Goal: Task Accomplishment & Management: Manage account settings

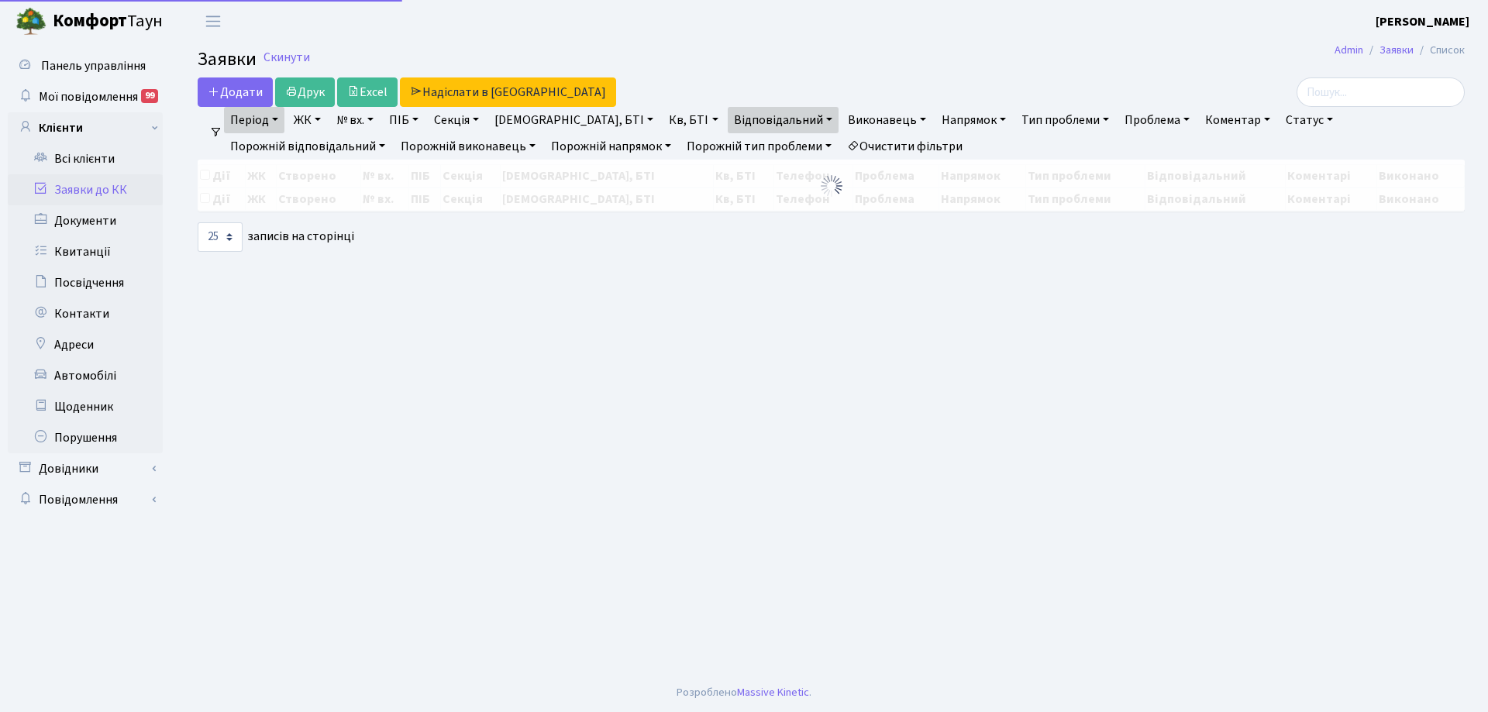
select select "25"
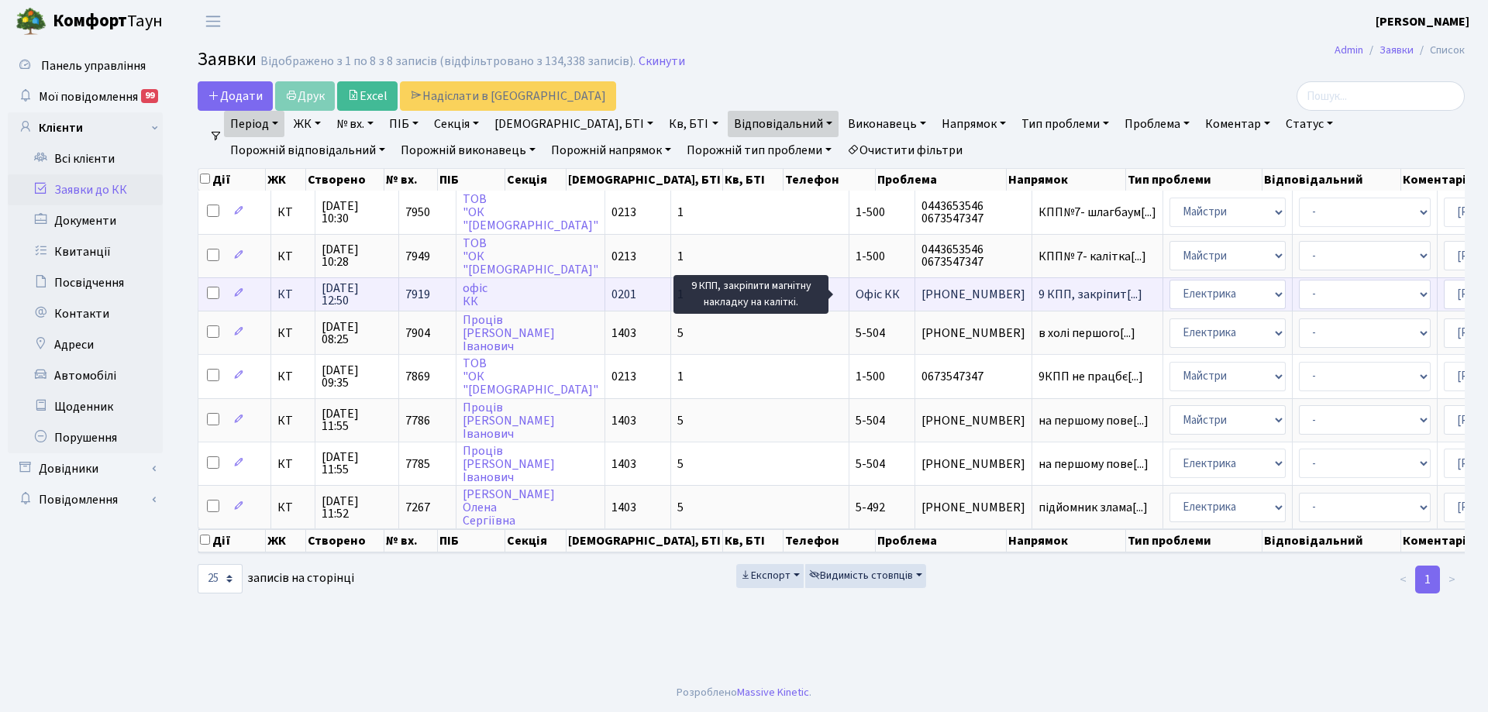
click at [1039, 296] on span "9 КПП, закріпит[...]" at bounding box center [1091, 294] width 104 height 17
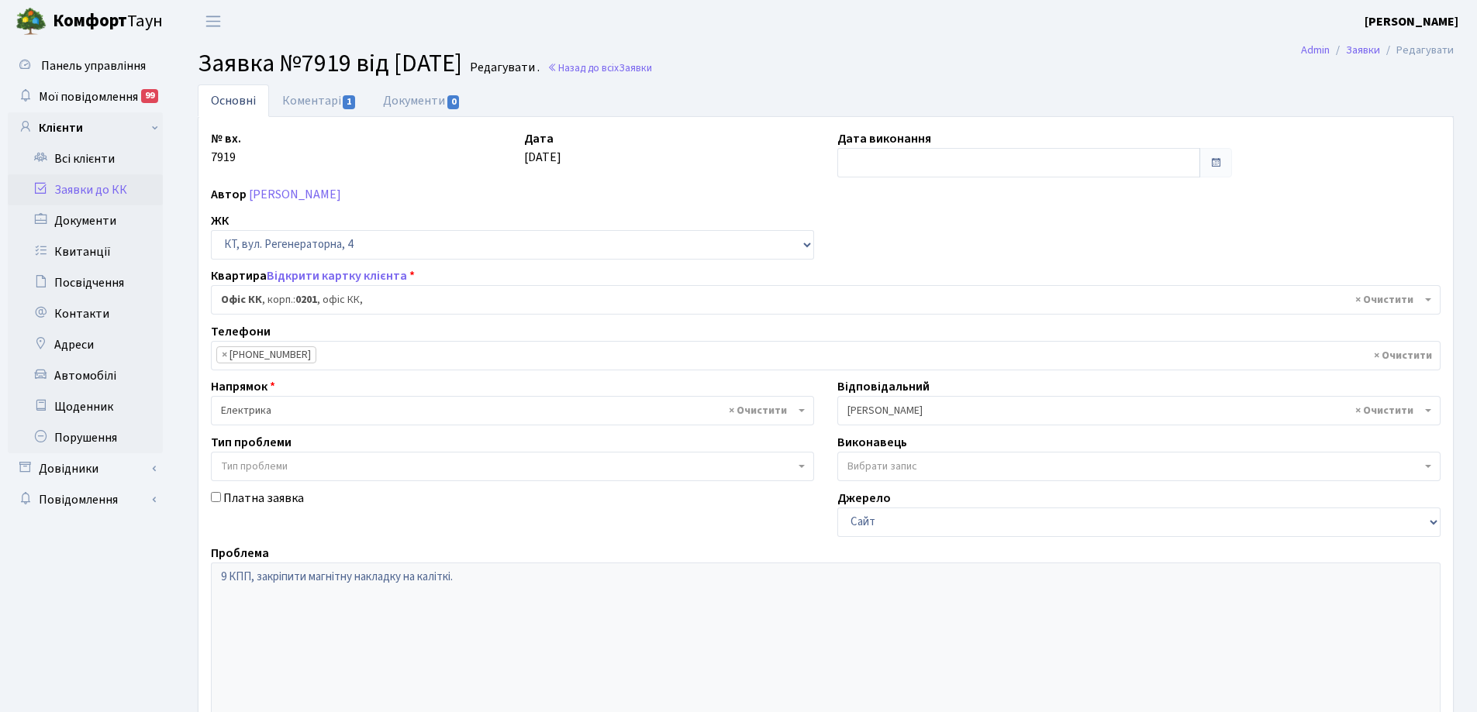
select select "4"
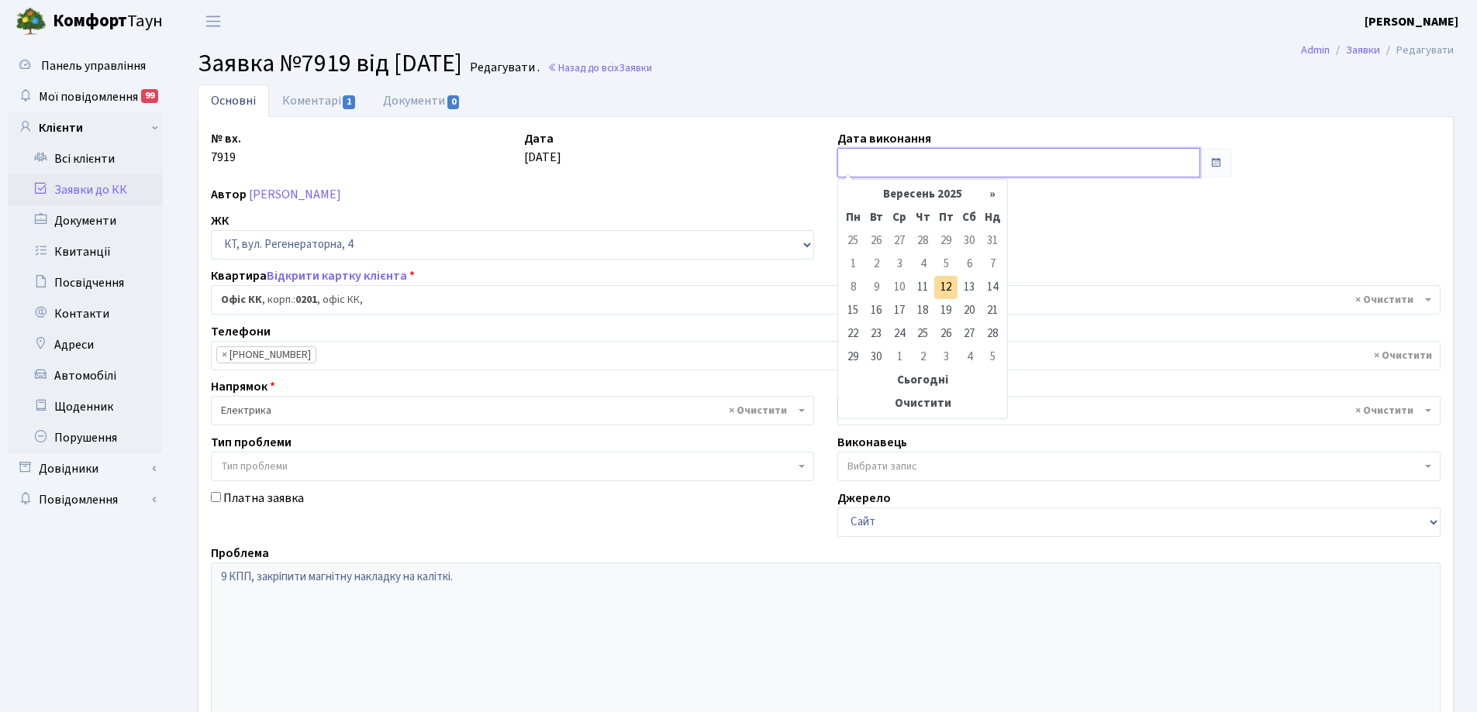
click at [863, 167] on input "text" at bounding box center [1018, 162] width 363 height 29
click at [943, 289] on td "12" at bounding box center [945, 287] width 23 height 23
type input "12.09.2025"
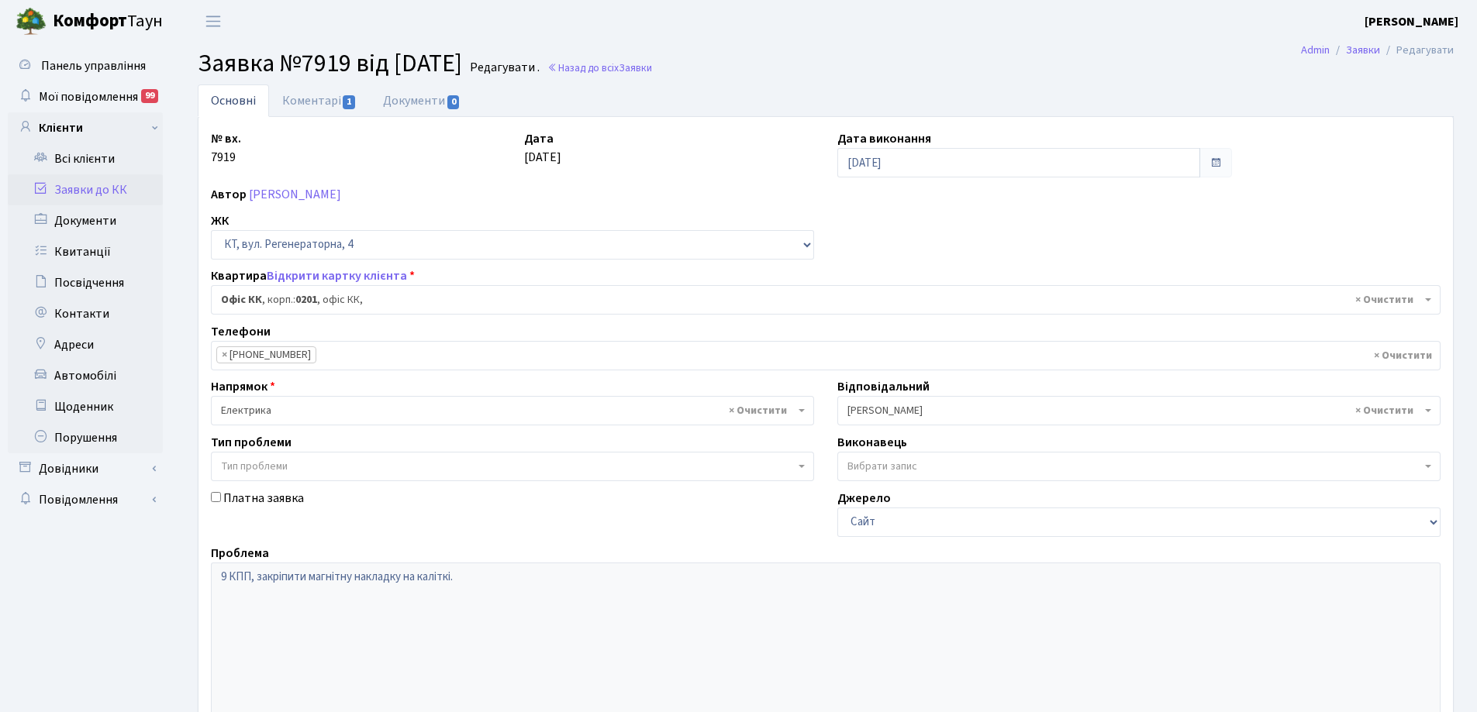
scroll to position [212, 0]
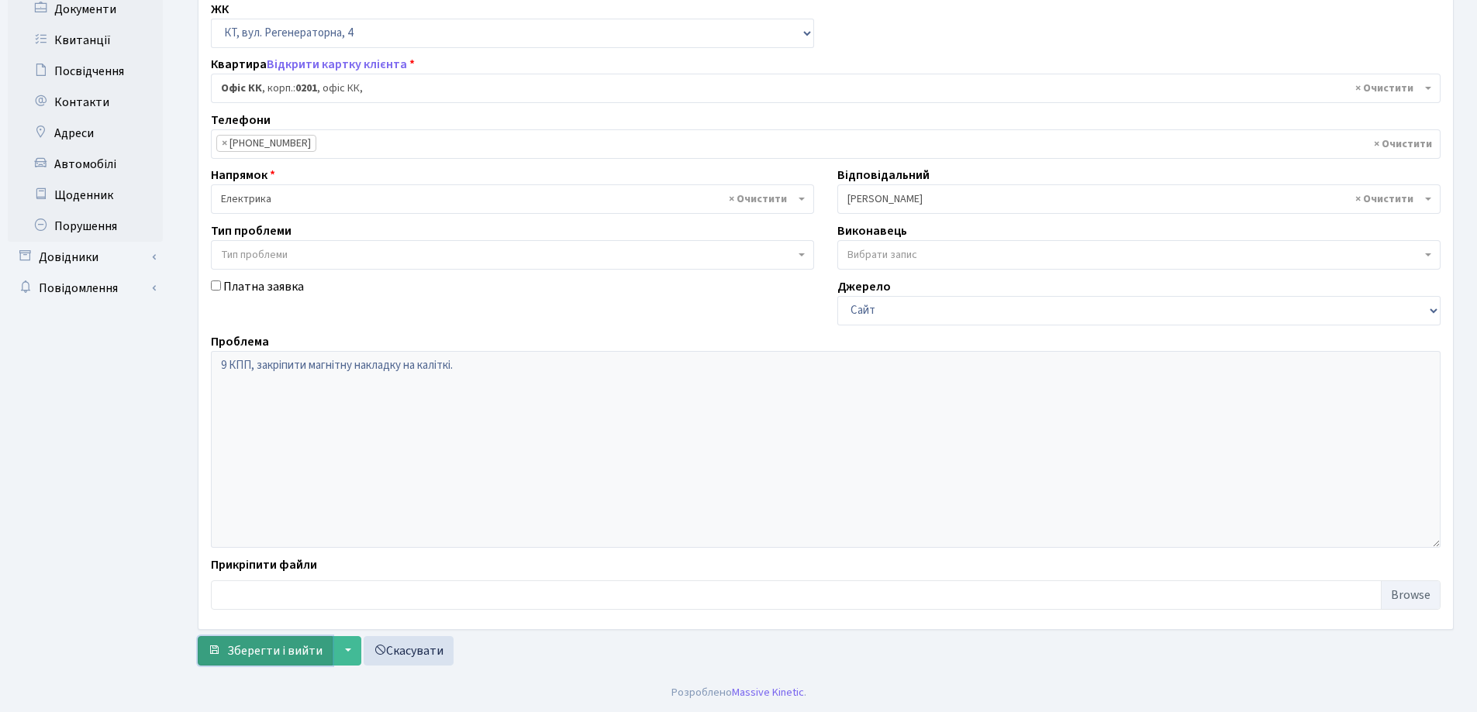
click at [274, 653] on span "Зберегти і вийти" at bounding box center [274, 651] width 95 height 17
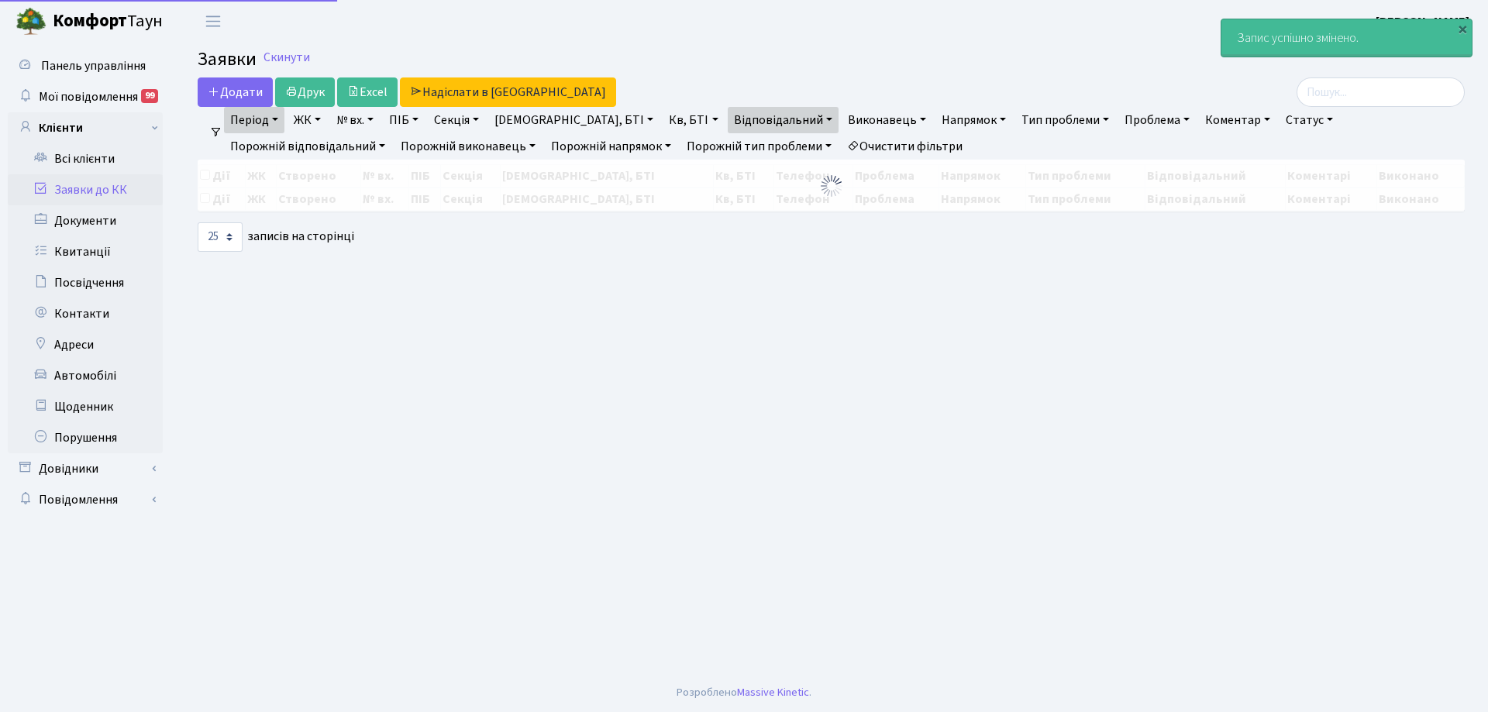
select select "25"
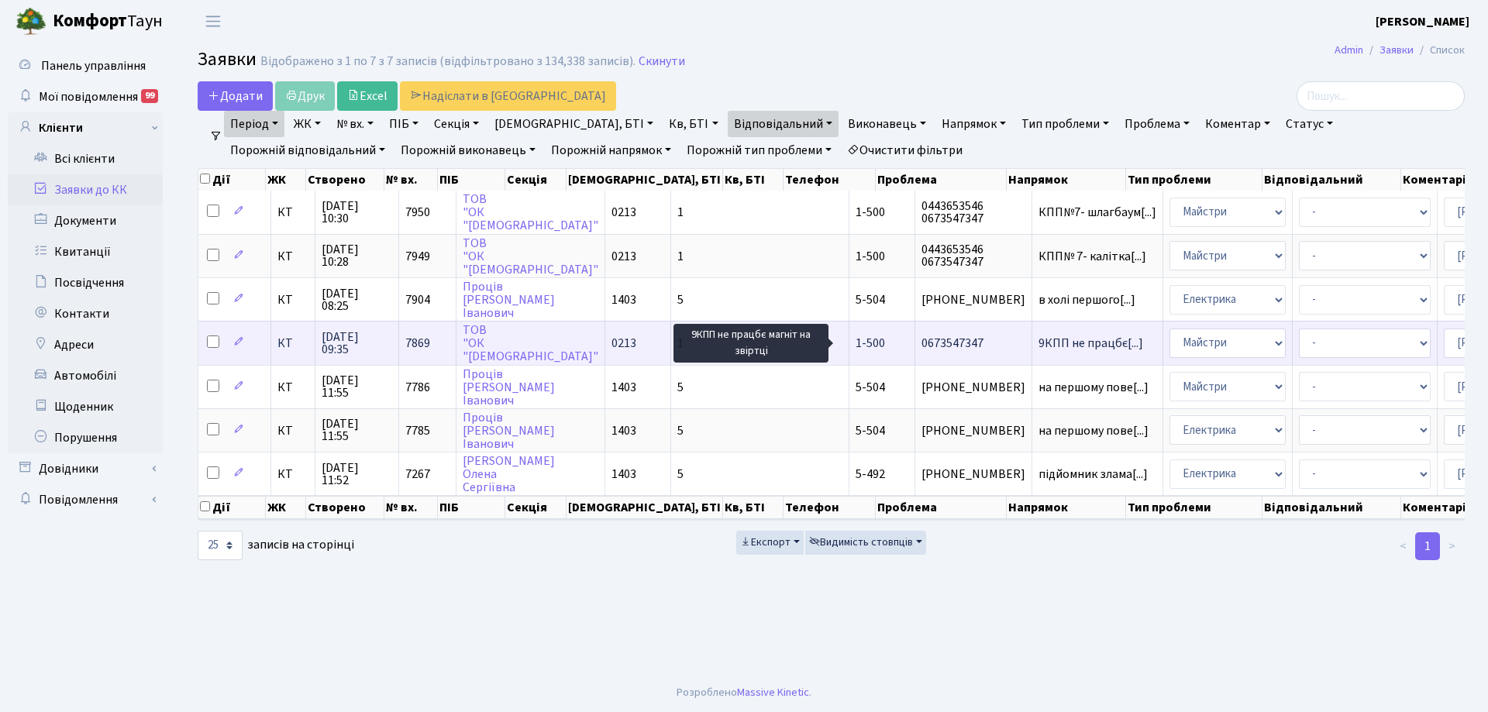
click at [1039, 344] on span "9КПП не працбє[...]" at bounding box center [1091, 343] width 105 height 17
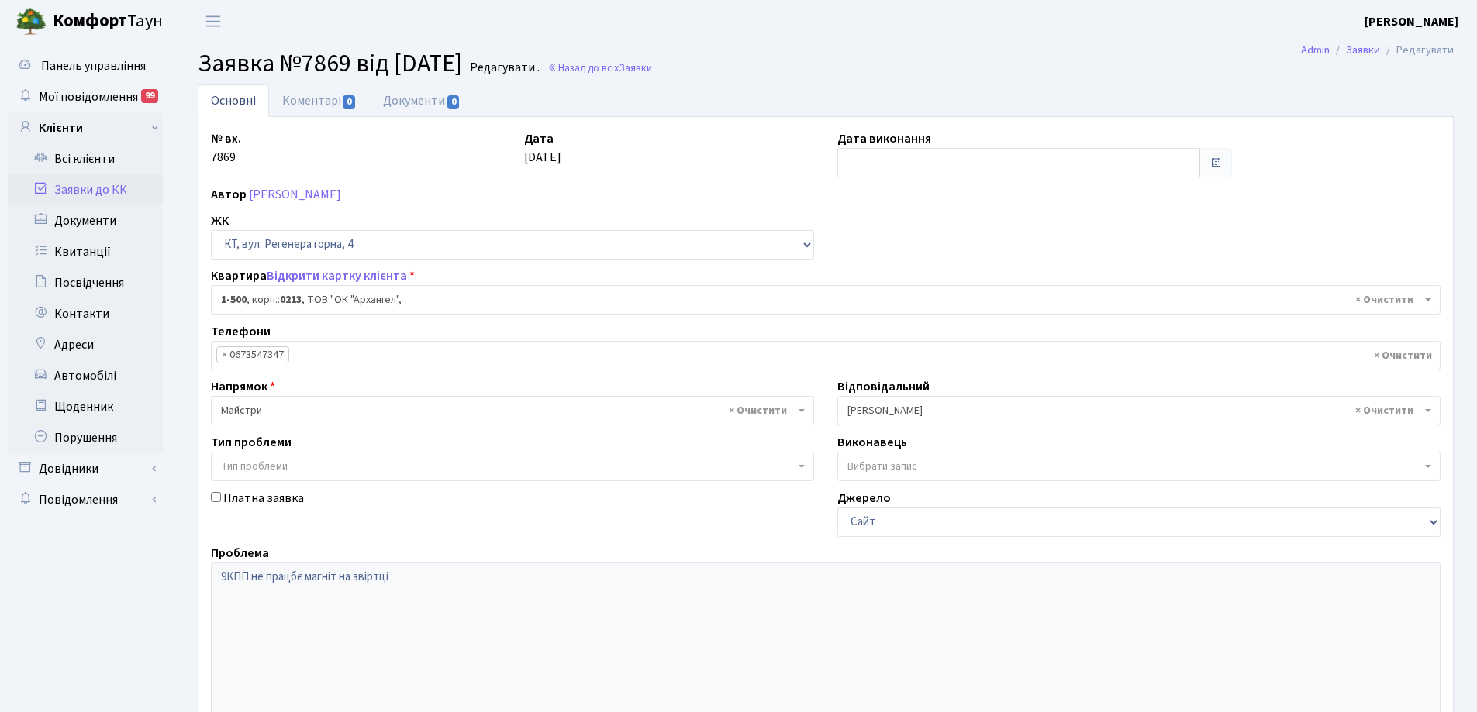
select select "16285"
click at [991, 171] on input "text" at bounding box center [1018, 162] width 363 height 29
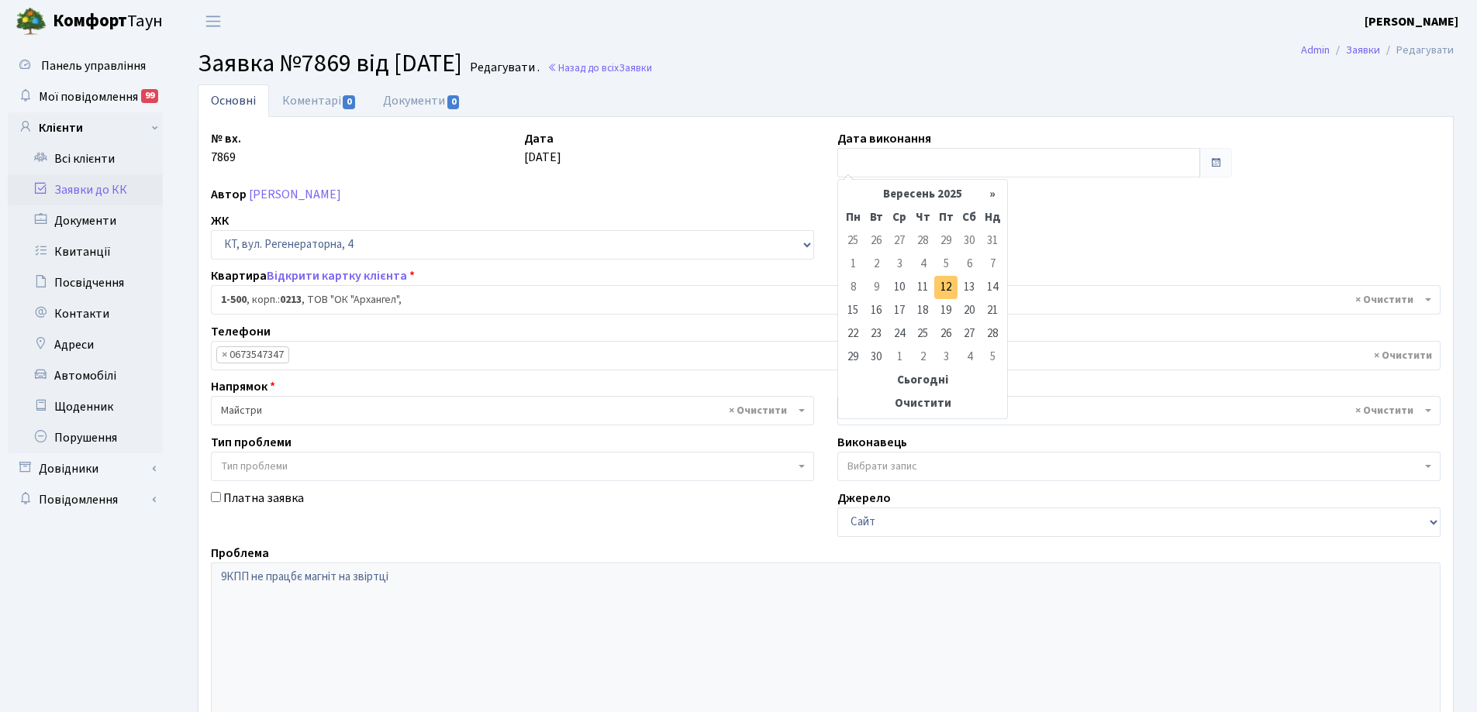
click at [945, 286] on td "12" at bounding box center [945, 287] width 23 height 23
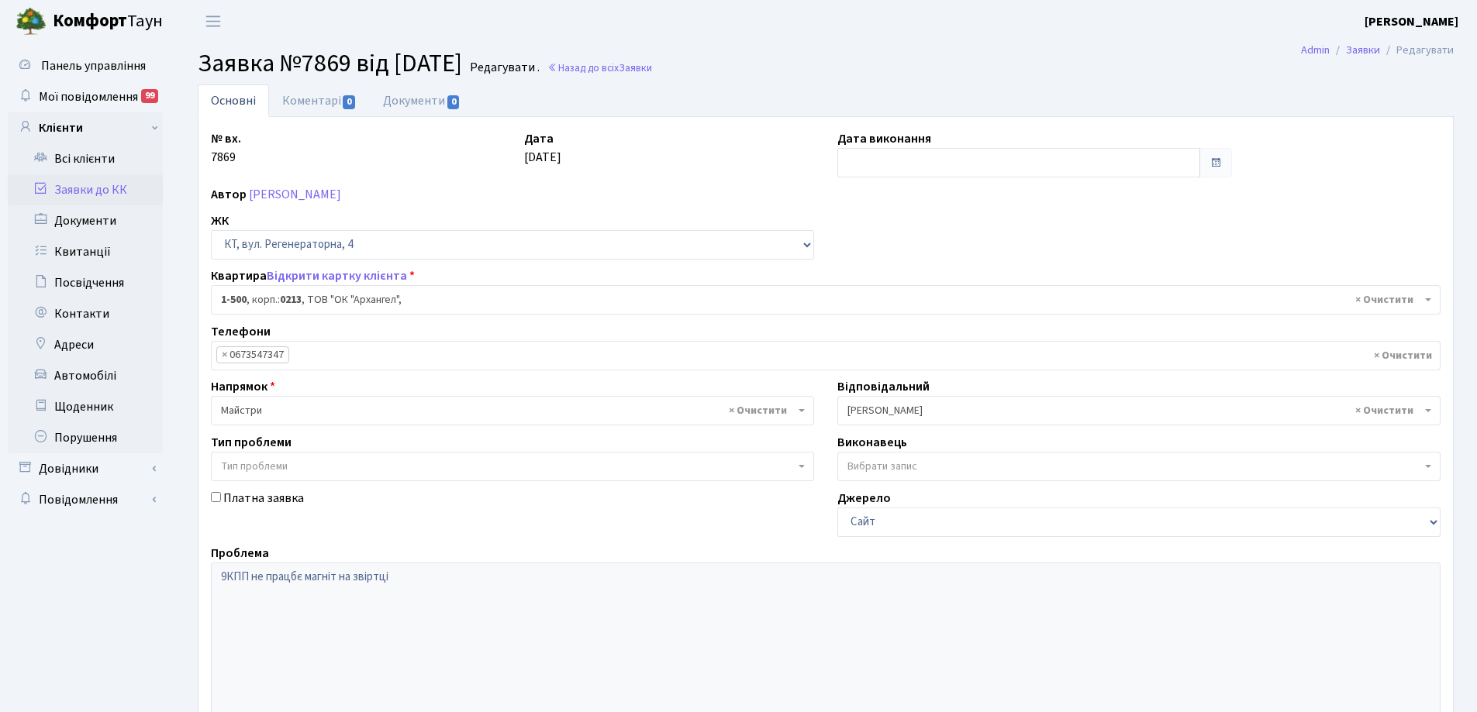
type input "[DATE]"
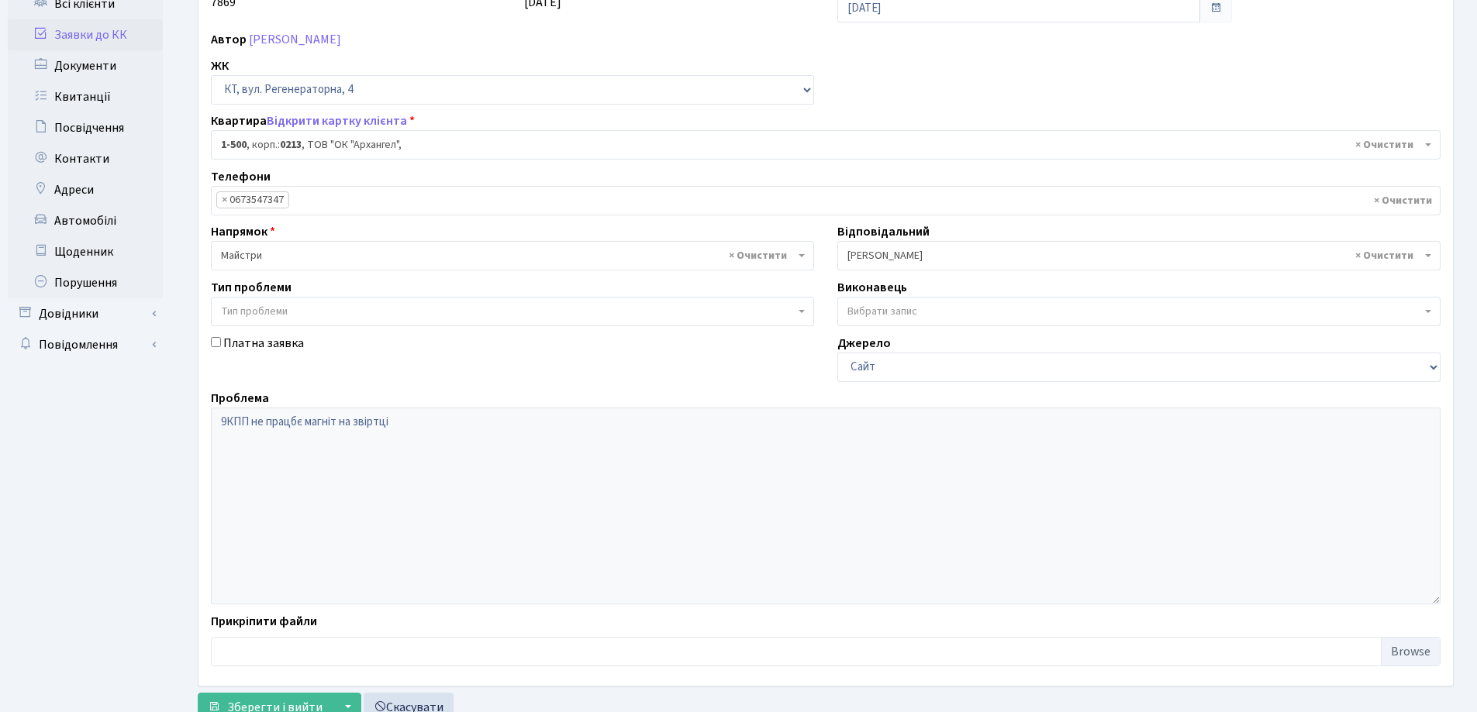
scroll to position [212, 0]
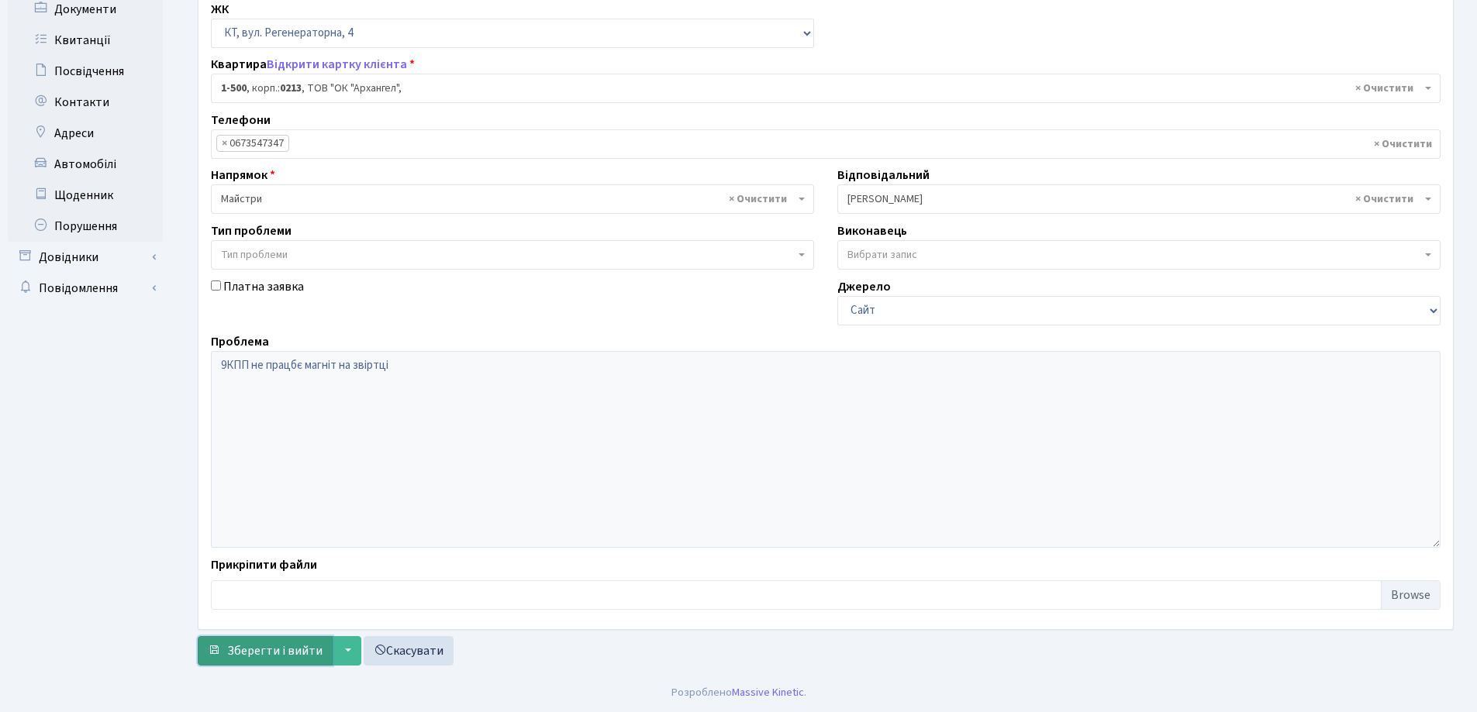
click at [271, 654] on span "Зберегти і вийти" at bounding box center [274, 651] width 95 height 17
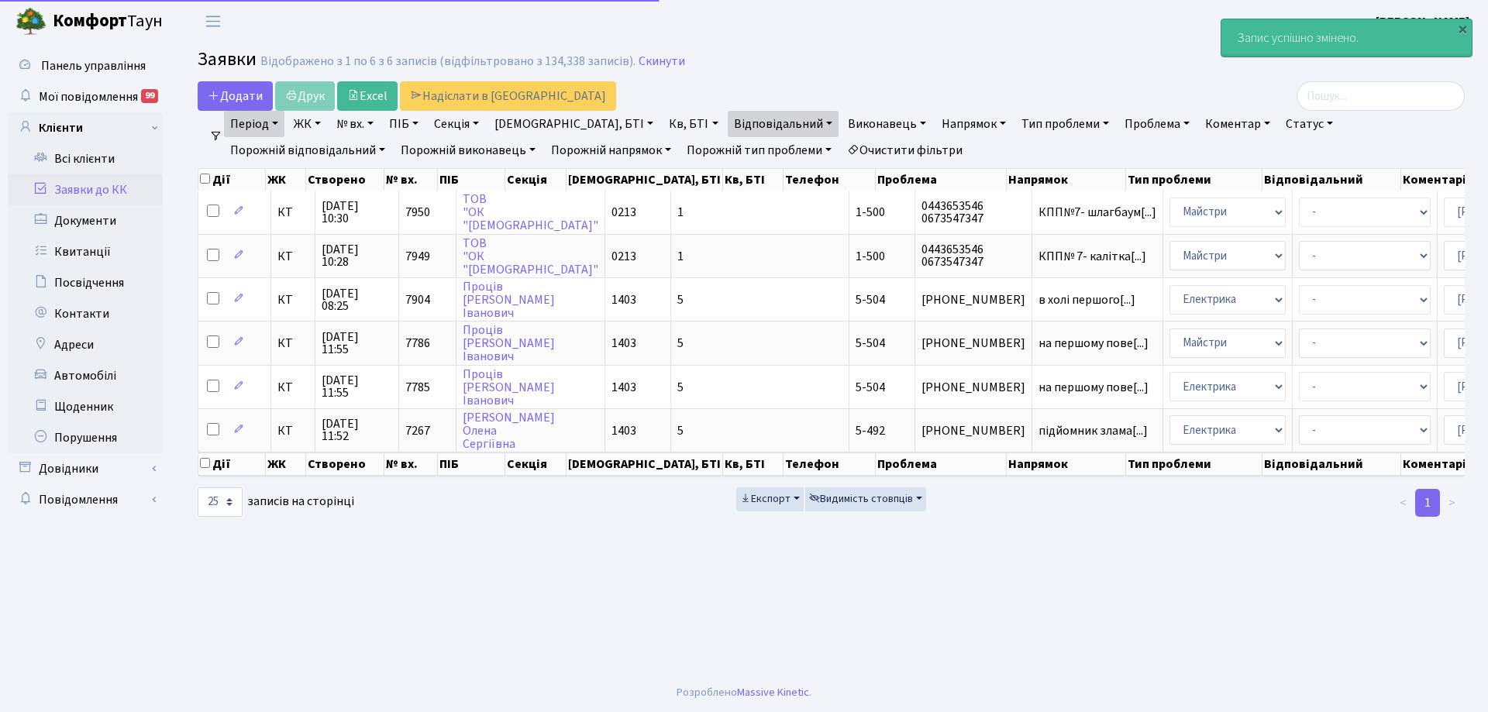
select select "25"
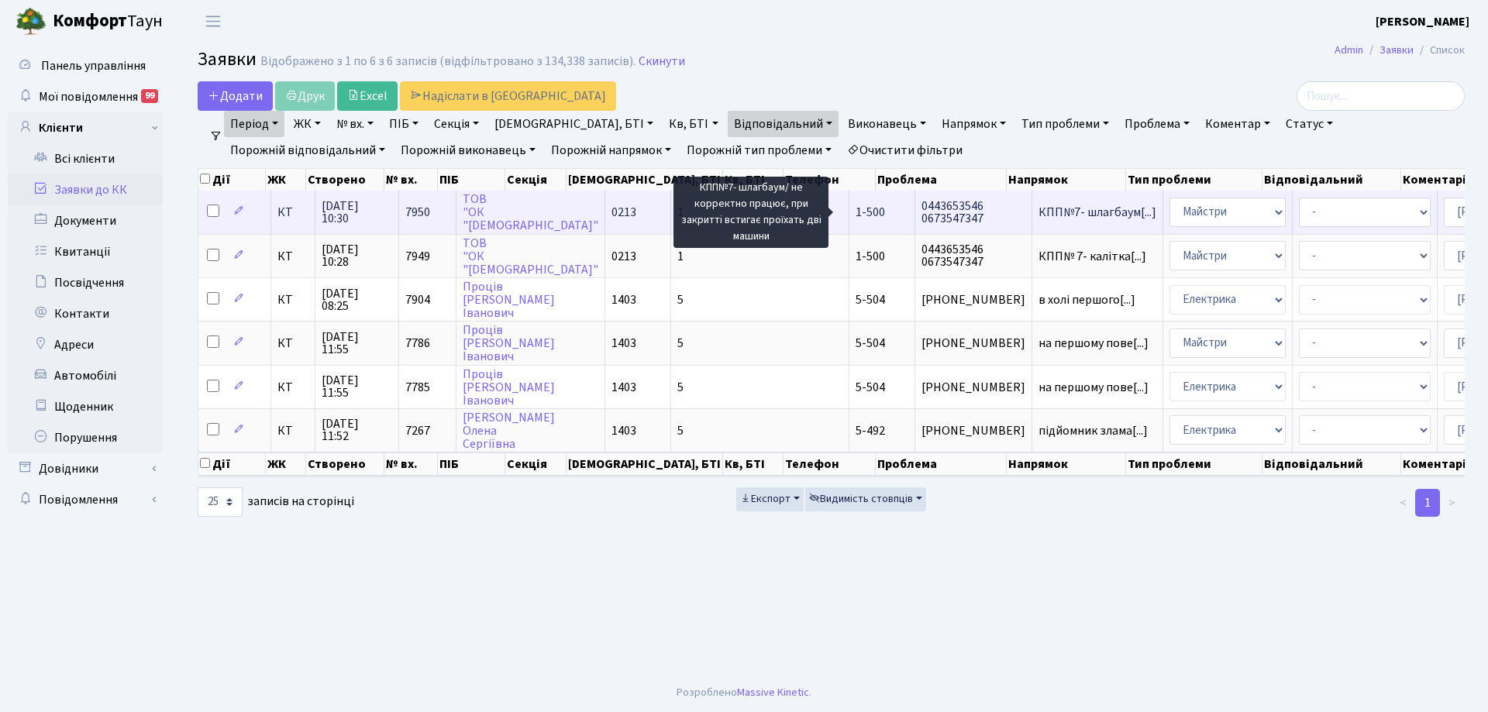
click at [1039, 211] on span "КПП№7- шлагбаум[...]" at bounding box center [1098, 212] width 118 height 17
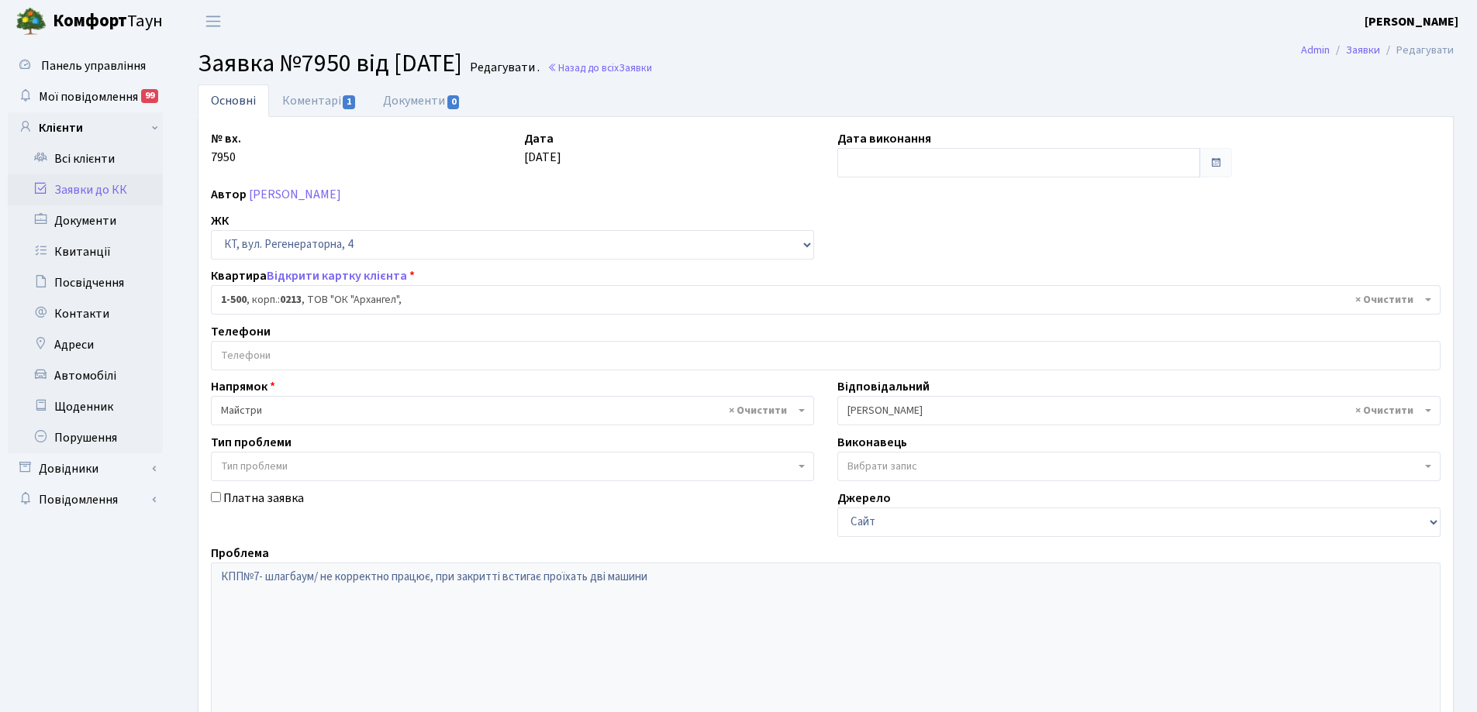
select select "16285"
click at [885, 165] on input "text" at bounding box center [1018, 162] width 363 height 29
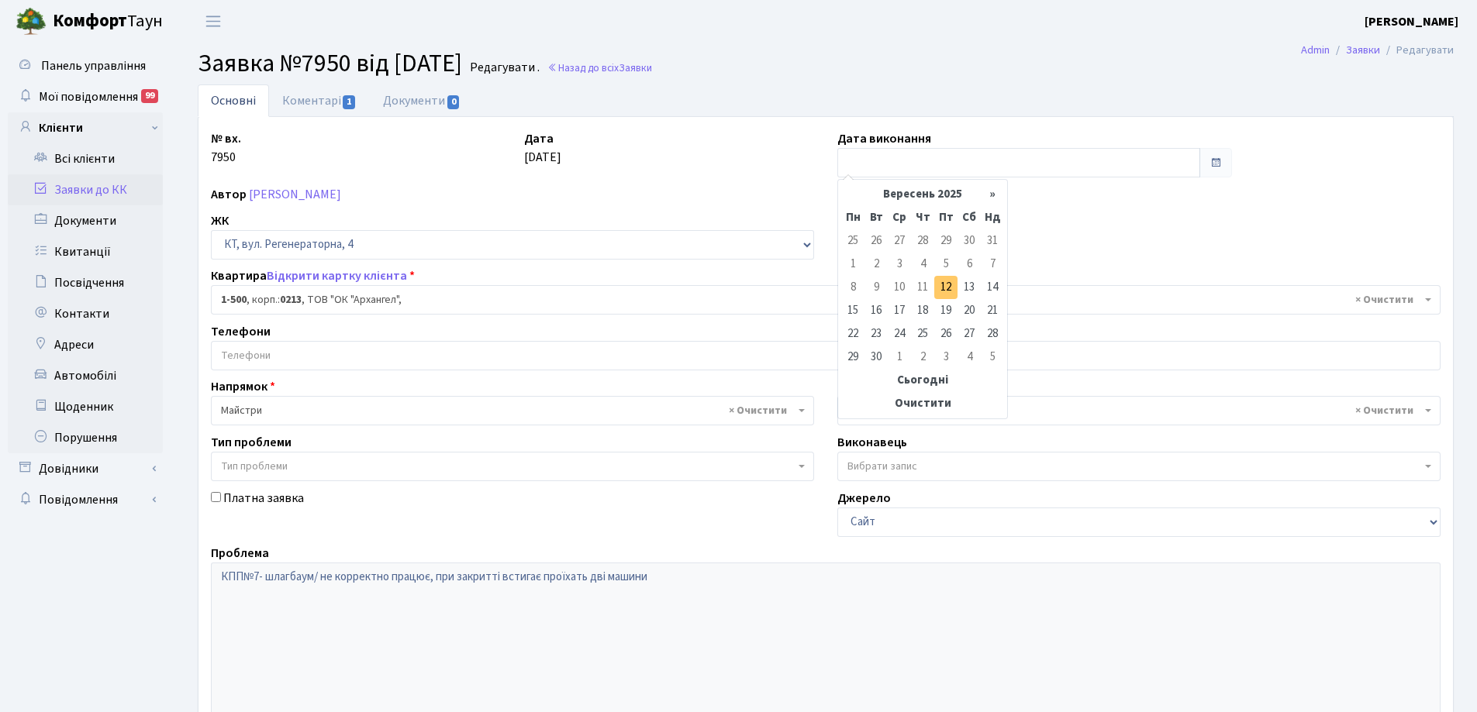
click at [946, 290] on td "12" at bounding box center [945, 287] width 23 height 23
type input "[DATE]"
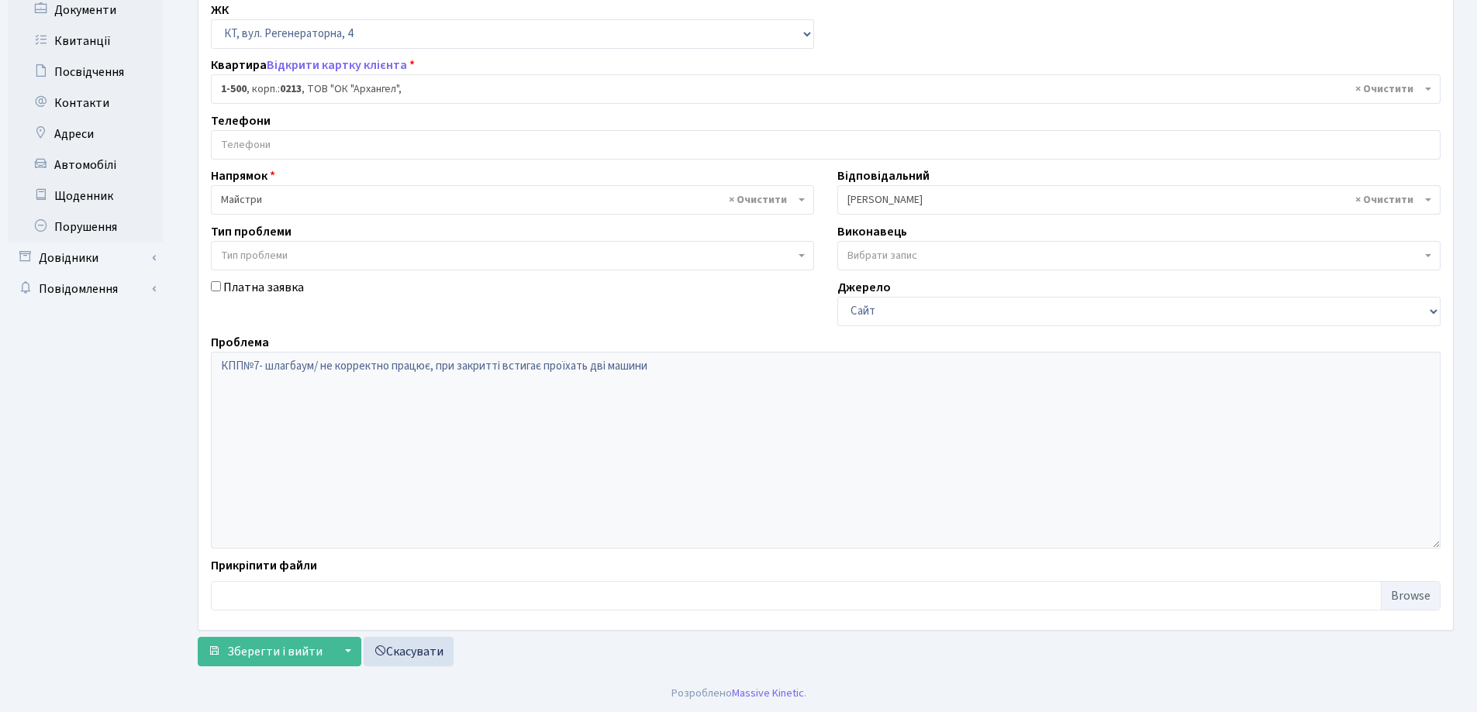
scroll to position [212, 0]
click at [302, 650] on span "Зберегти і вийти" at bounding box center [274, 651] width 95 height 17
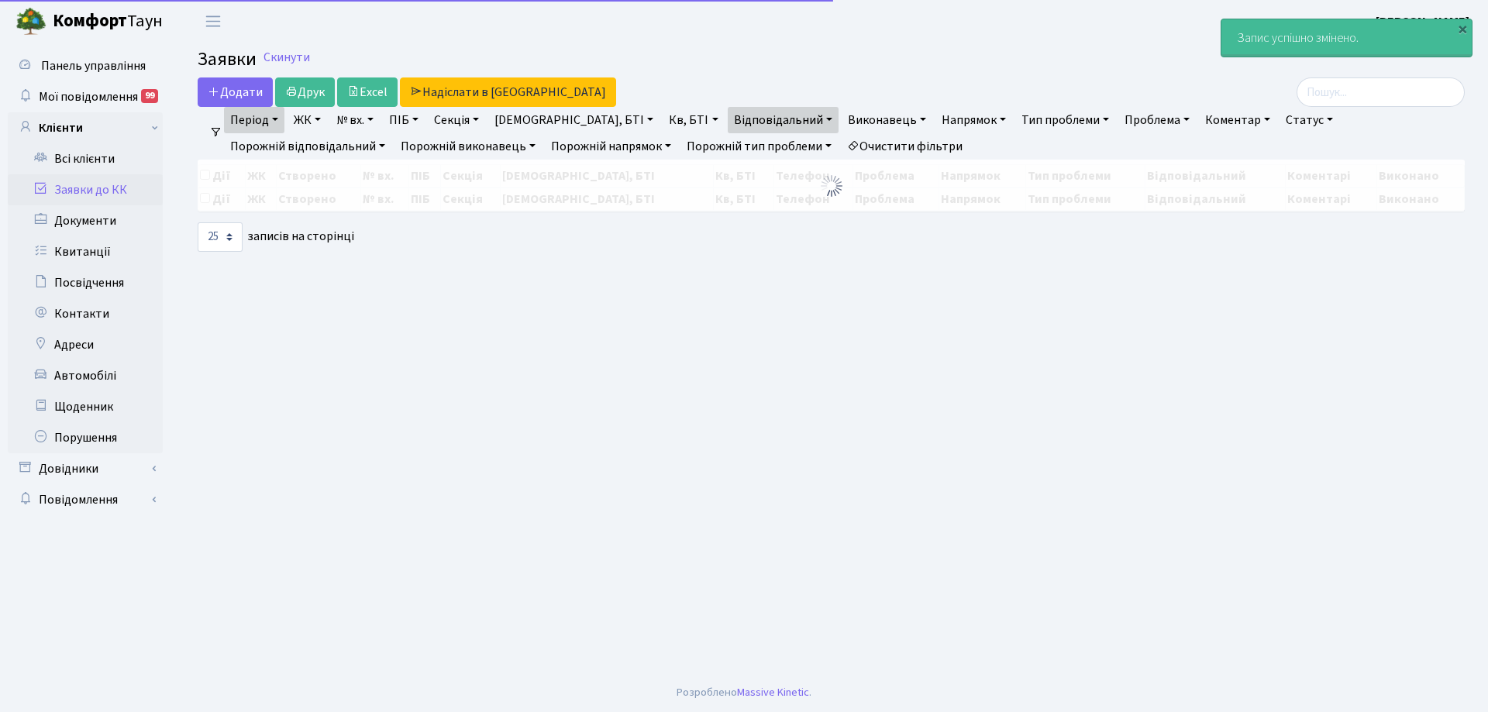
select select "25"
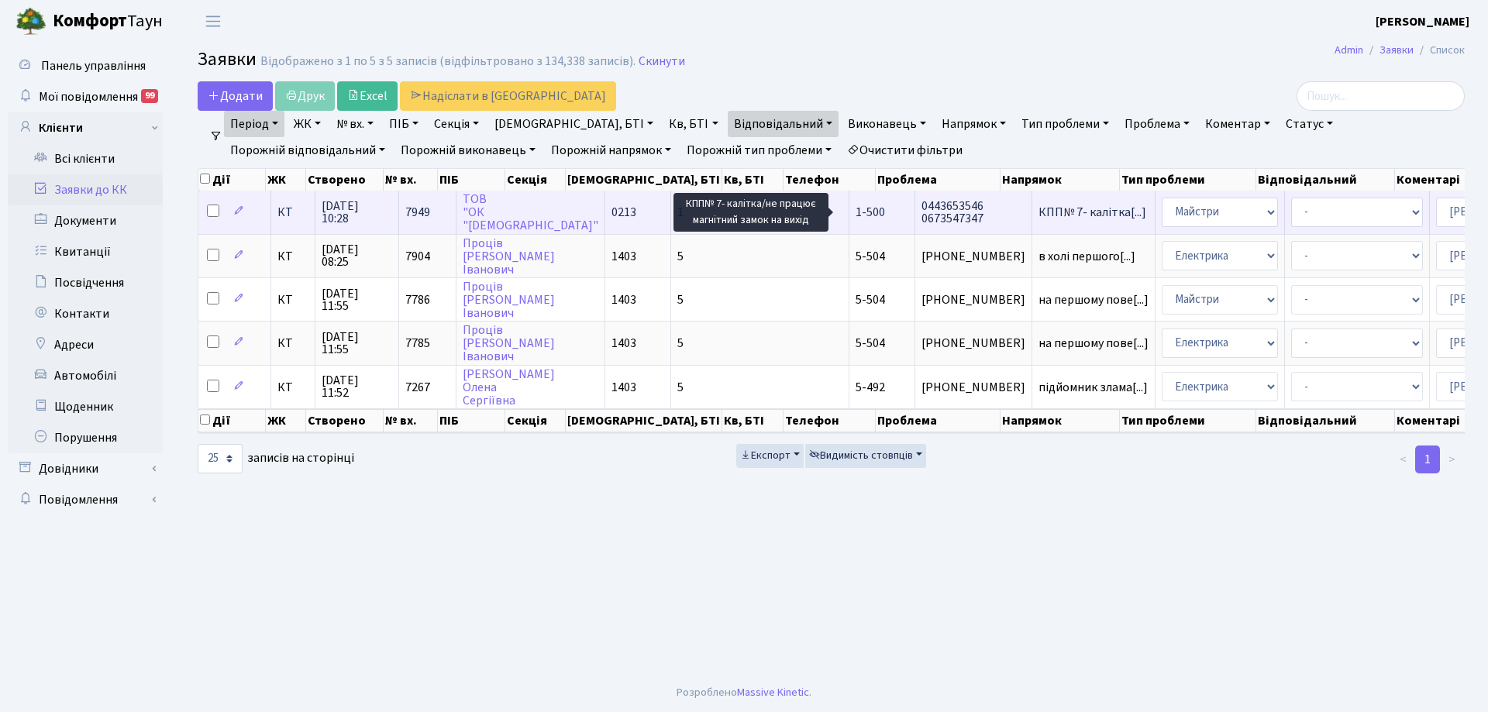
click at [1039, 215] on span "КПП№ 7- калітка[...]" at bounding box center [1093, 212] width 108 height 17
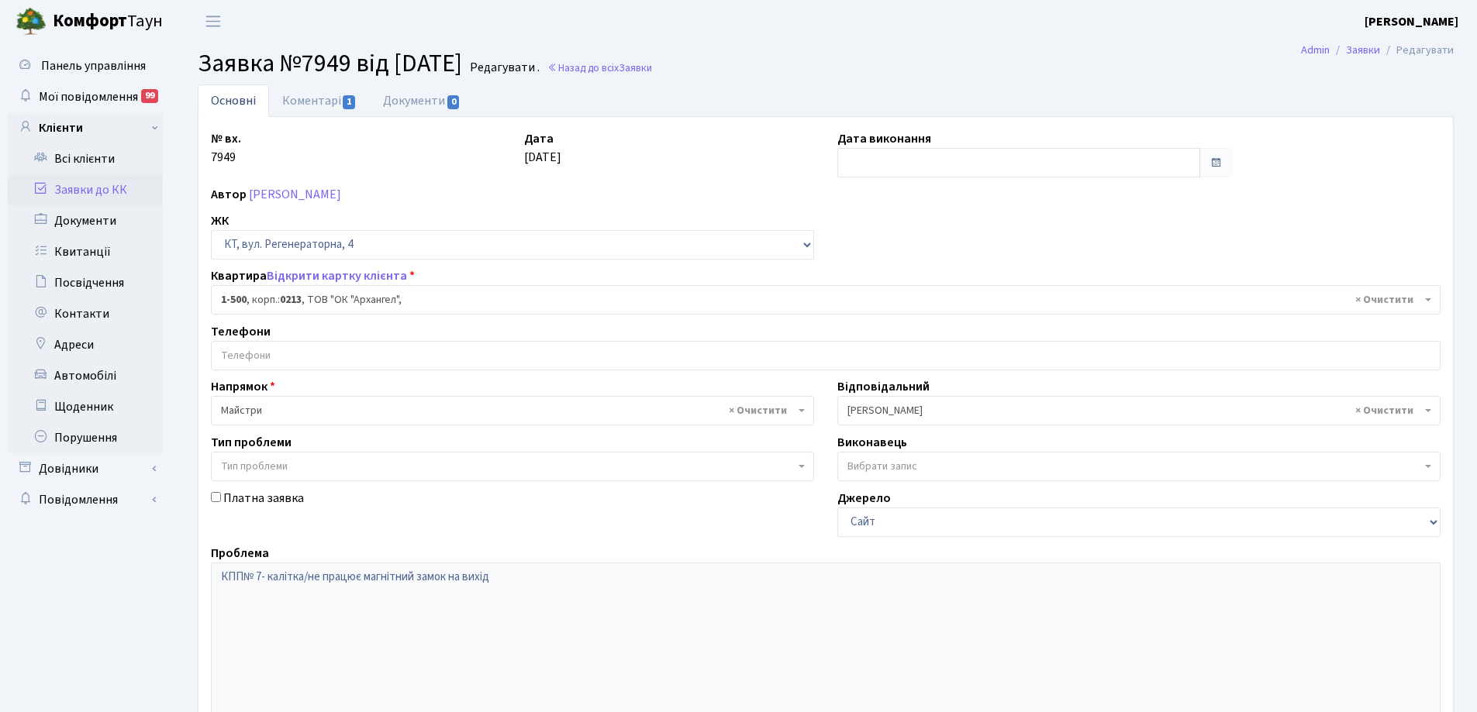
select select "16285"
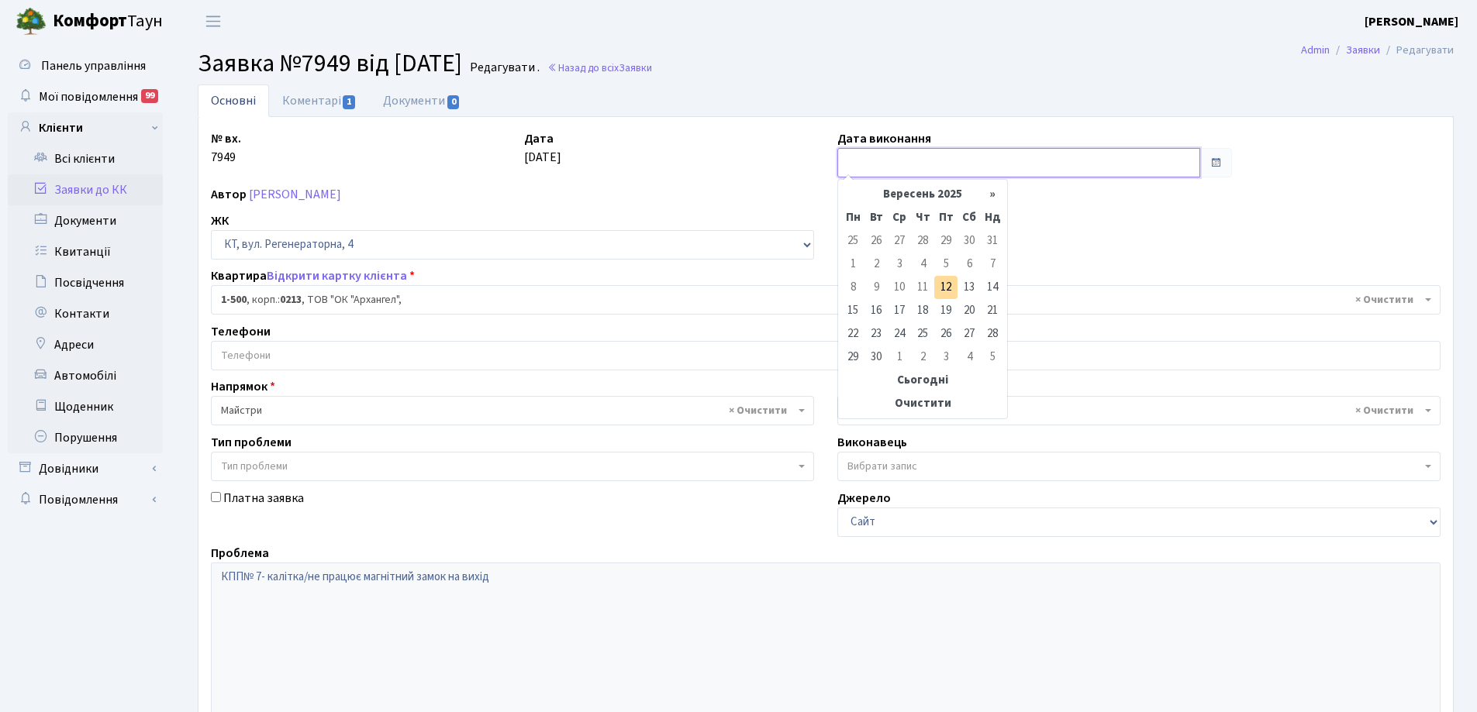
click at [860, 164] on input "text" at bounding box center [1018, 162] width 363 height 29
click at [946, 288] on td "12" at bounding box center [945, 287] width 23 height 23
type input "12.09.2025"
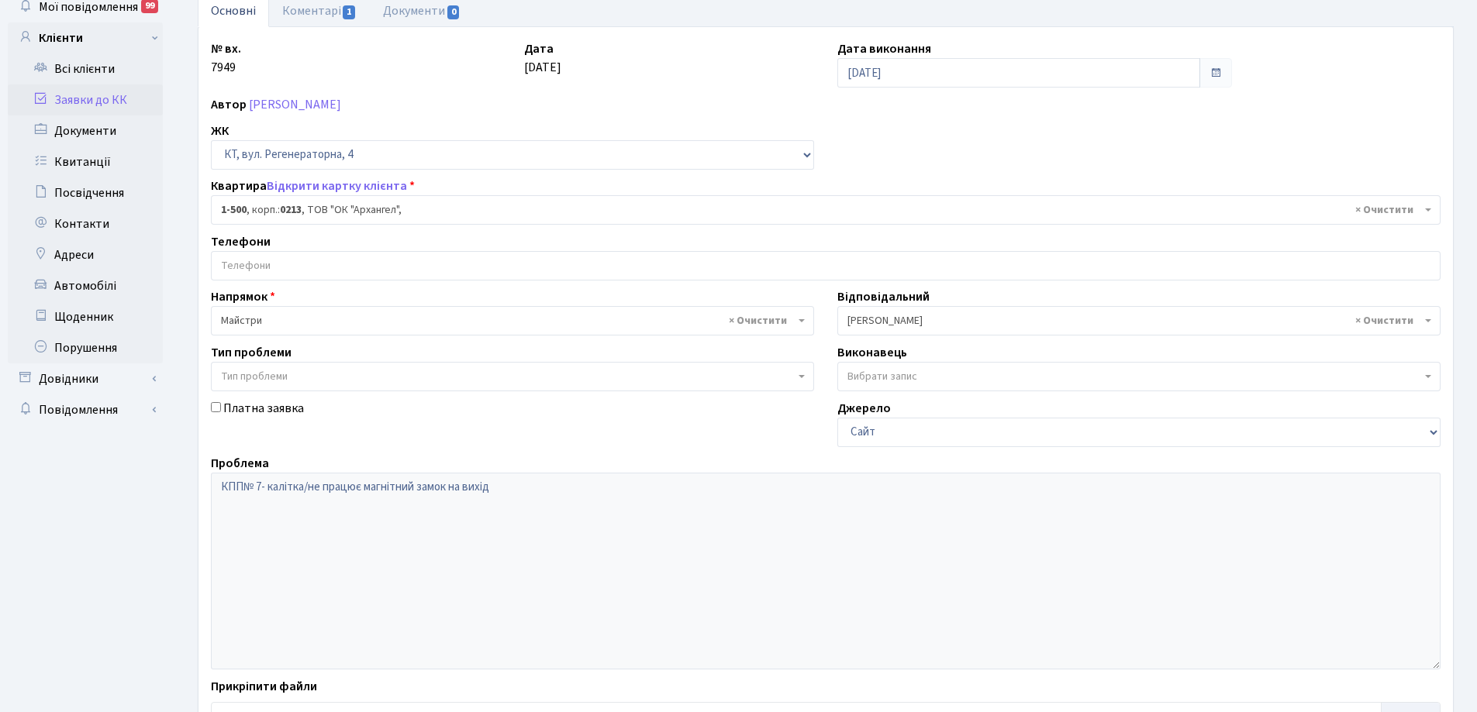
scroll to position [212, 0]
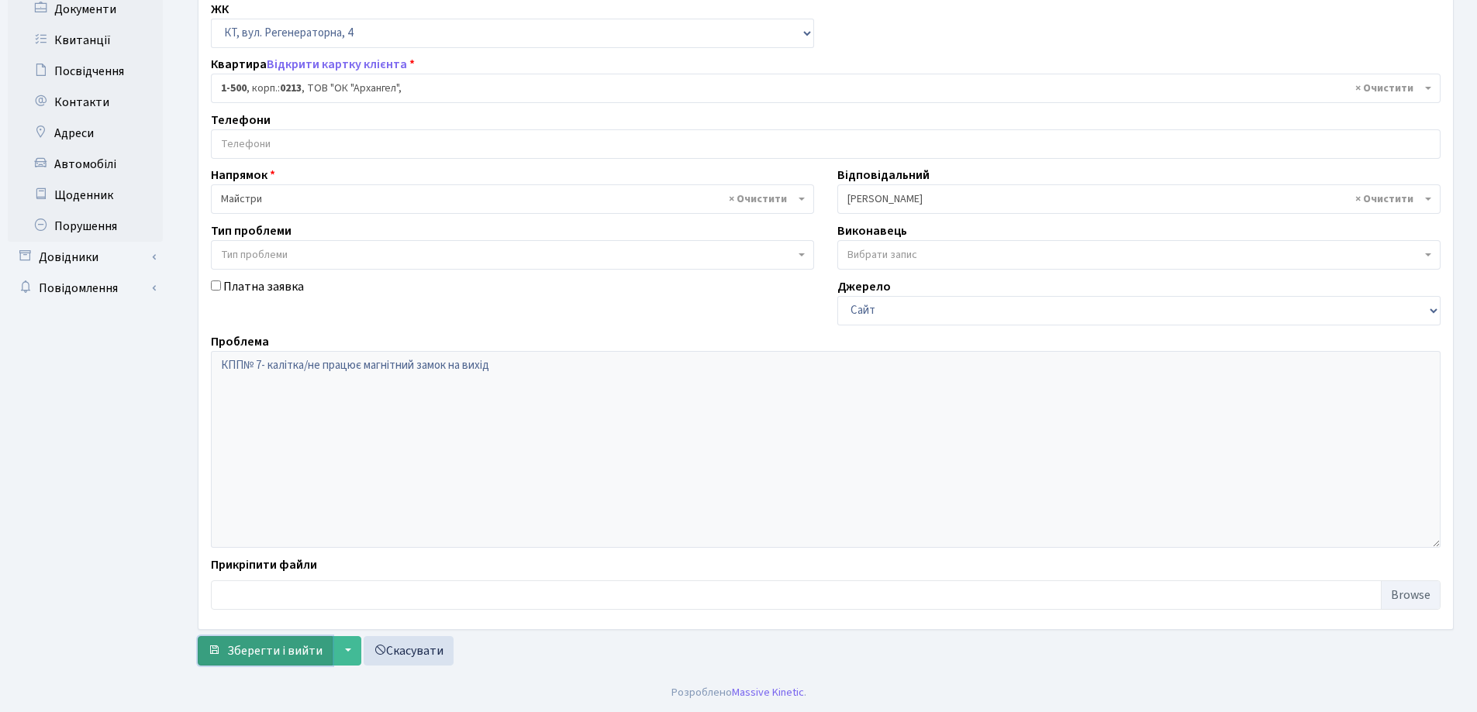
click at [306, 651] on span "Зберегти і вийти" at bounding box center [274, 651] width 95 height 17
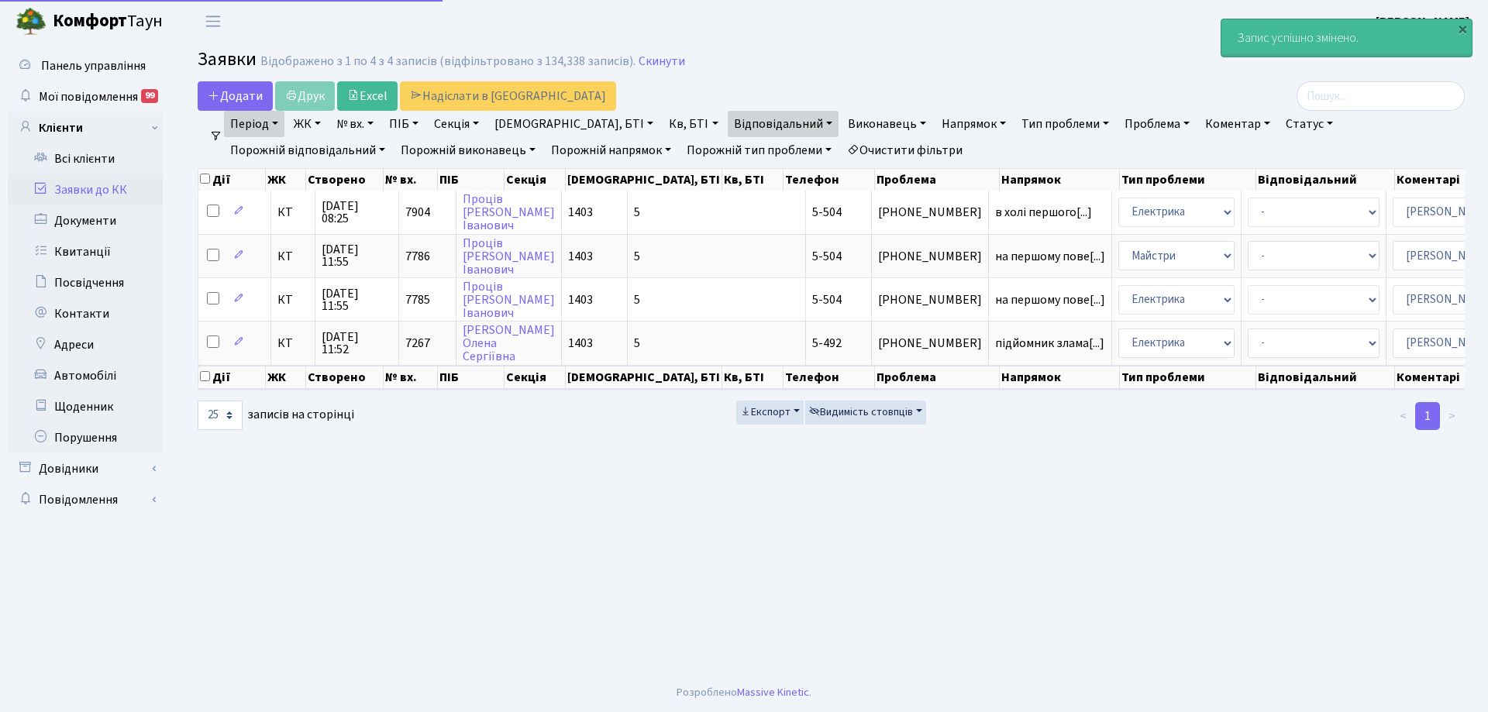
select select "25"
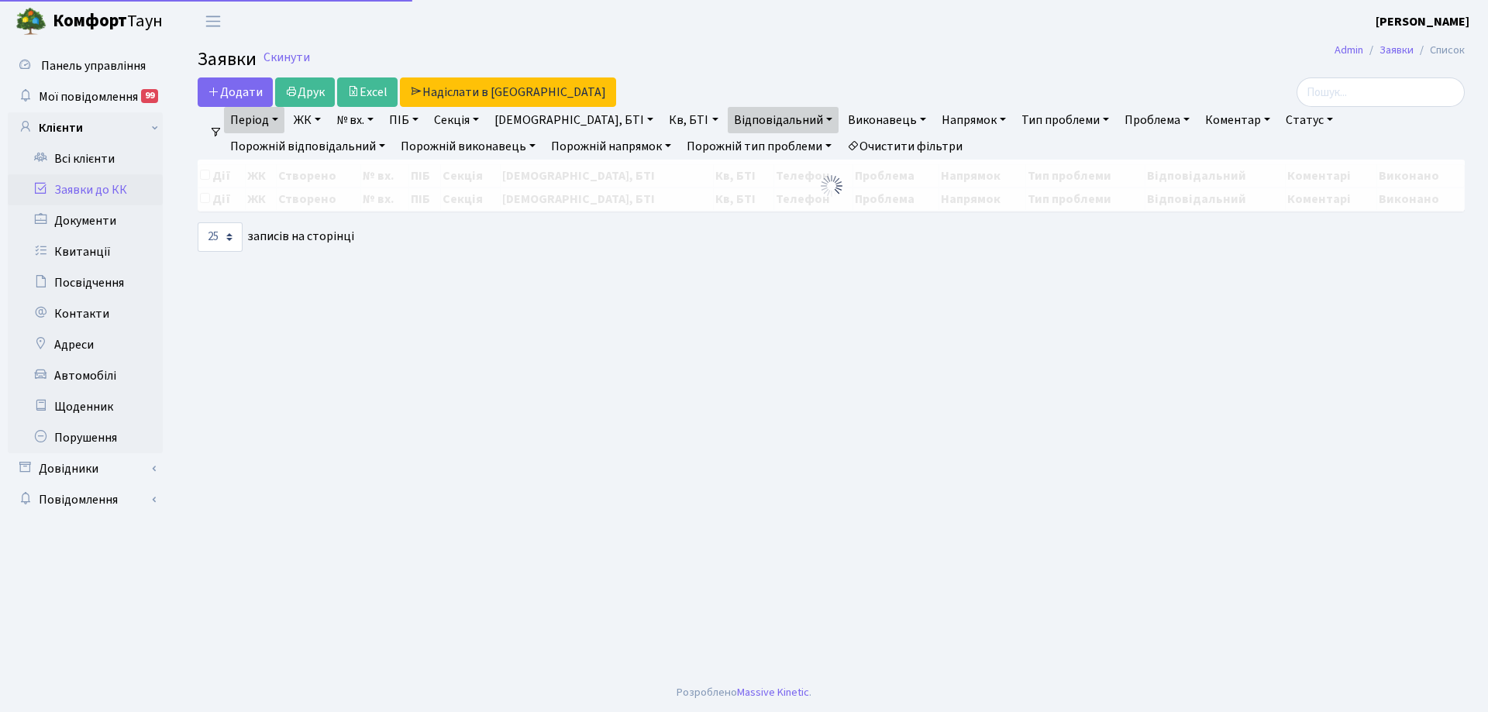
select select "25"
